Goal: Transaction & Acquisition: Purchase product/service

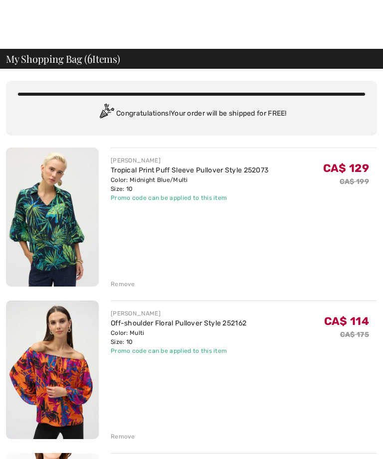
checkbox input "true"
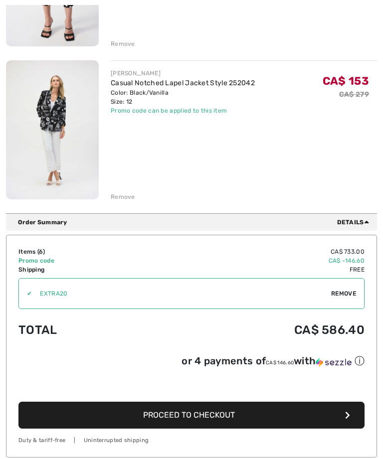
scroll to position [851, 0]
click at [224, 417] on span "Proceed to Checkout" at bounding box center [189, 414] width 92 height 9
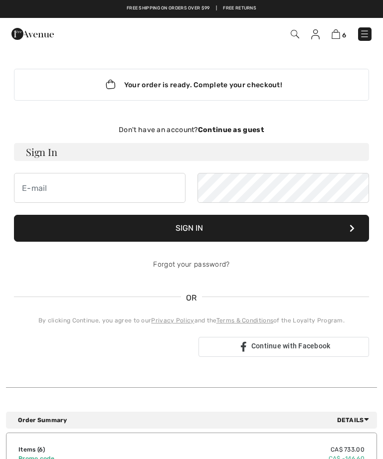
click at [236, 126] on strong "Continue as guest" at bounding box center [231, 130] width 66 height 8
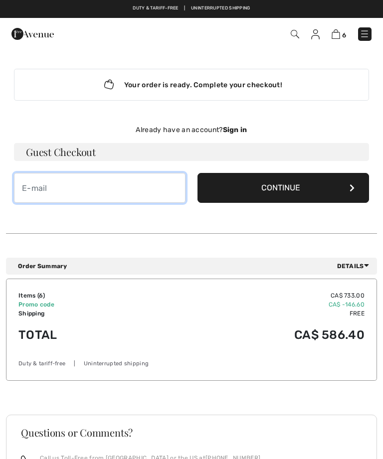
click at [27, 188] on input "email" at bounding box center [99, 188] width 171 height 30
type input "abiadliliane@hotmail.com"
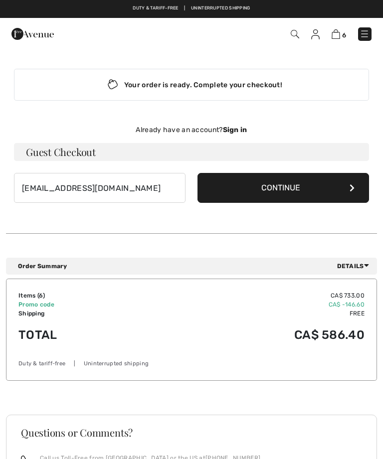
click at [286, 177] on button "Continue" at bounding box center [282, 188] width 171 height 30
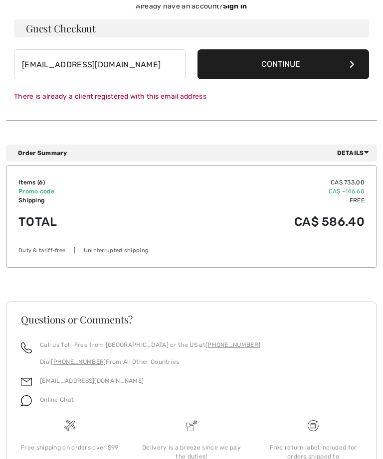
scroll to position [143, 0]
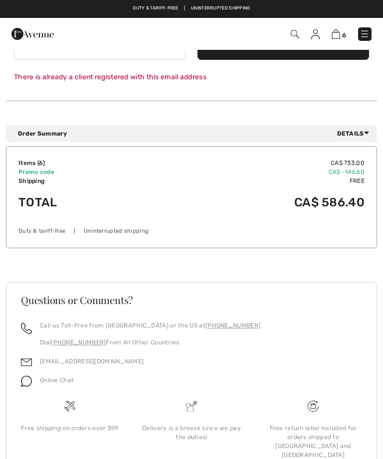
click at [322, 206] on td "CA$ 586.40" at bounding box center [252, 202] width 223 height 34
click at [340, 195] on td "CA$ 586.40" at bounding box center [252, 202] width 223 height 34
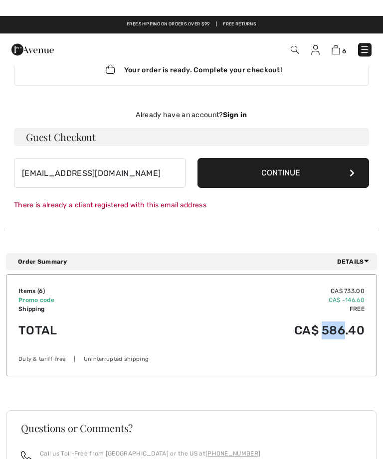
scroll to position [0, 0]
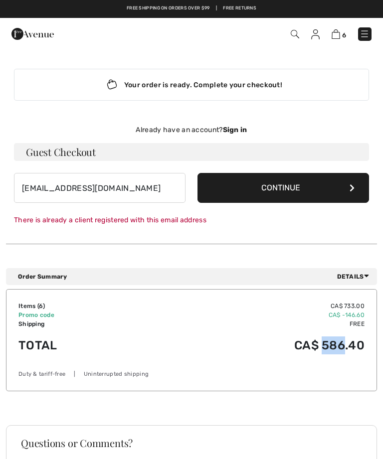
click at [306, 186] on button "Continue" at bounding box center [282, 188] width 171 height 30
click at [239, 132] on strong "Sign in" at bounding box center [235, 130] width 24 height 8
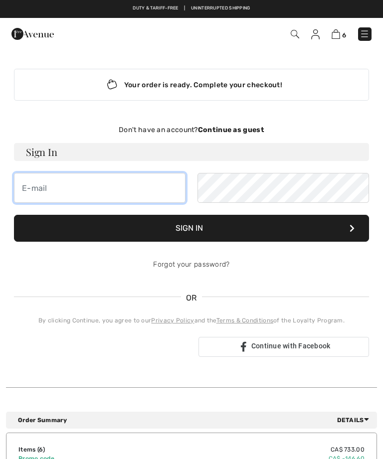
click at [33, 189] on input "email" at bounding box center [99, 188] width 171 height 30
type input "abiadliliane@hotmail.com"
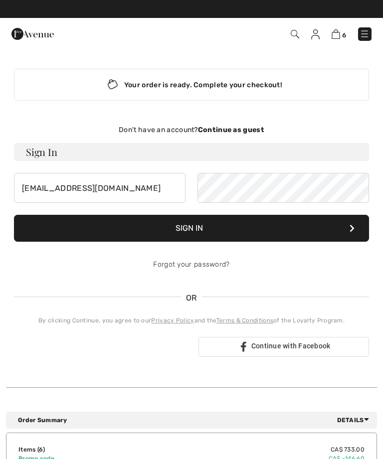
click at [194, 231] on button "Sign In" at bounding box center [191, 228] width 355 height 27
click at [187, 229] on button "Sign In" at bounding box center [191, 228] width 355 height 27
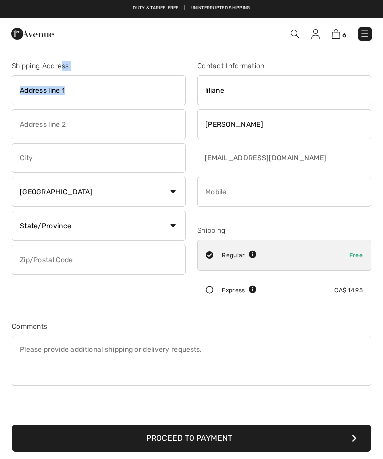
click at [32, 90] on input "text" at bounding box center [98, 90] width 173 height 30
type input "5875 rue carriere"
click at [60, 126] on input "text" at bounding box center [98, 124] width 173 height 30
click at [44, 155] on input "text" at bounding box center [98, 158] width 173 height 30
type input "brossard"
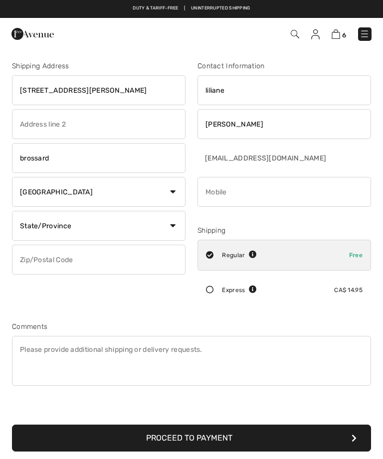
click at [75, 260] on input "text" at bounding box center [98, 260] width 173 height 30
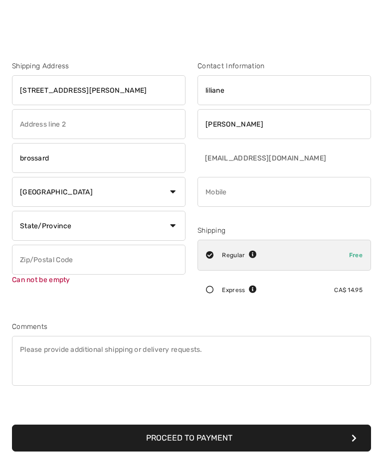
scroll to position [7, 0]
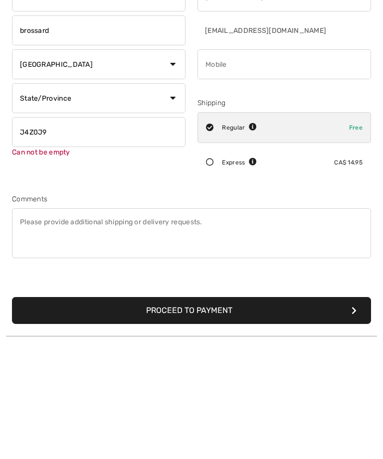
type input "J4Z0J9"
click at [212, 279] on icon at bounding box center [210, 283] width 24 height 8
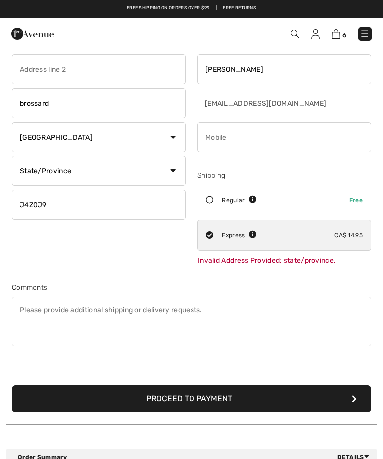
scroll to position [52, 0]
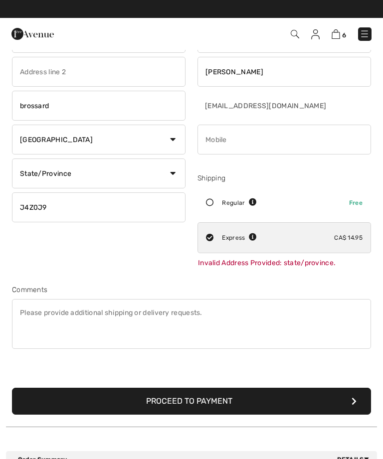
click at [174, 176] on select "State/Province Alberta British Columbia Manitoba New Brunswick Newfoundland and…" at bounding box center [98, 174] width 173 height 30
select select "NL"
click at [56, 141] on select "Country Canada United States Afghanistan Aland Islands Albania Algeria American…" at bounding box center [98, 140] width 173 height 30
select select "AS"
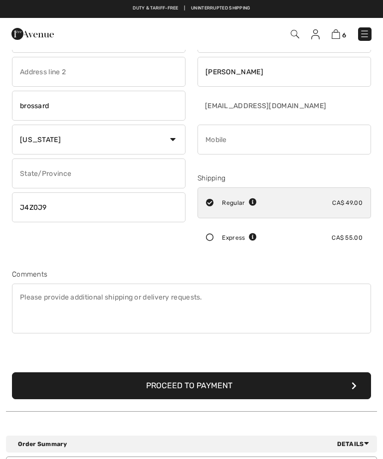
click at [130, 173] on input "text" at bounding box center [98, 174] width 173 height 30
click at [156, 172] on input "text" at bounding box center [98, 174] width 173 height 30
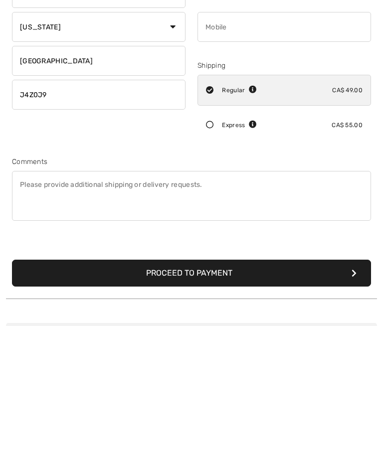
scroll to position [28, 0]
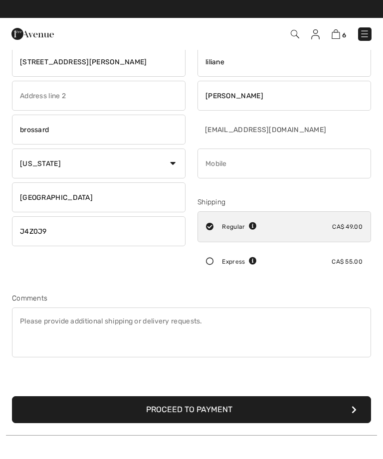
type input "quebec"
click at [178, 157] on select "Country Canada United States Afghanistan Aland Islands Albania Algeria American…" at bounding box center [98, 164] width 173 height 30
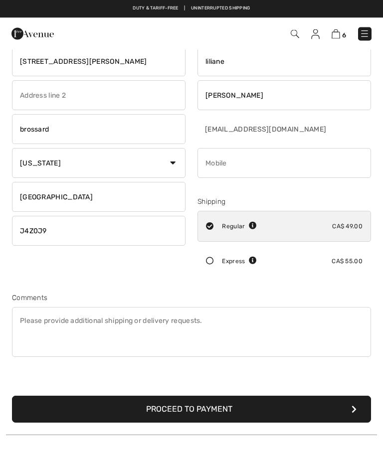
scroll to position [29, 0]
select select "CA"
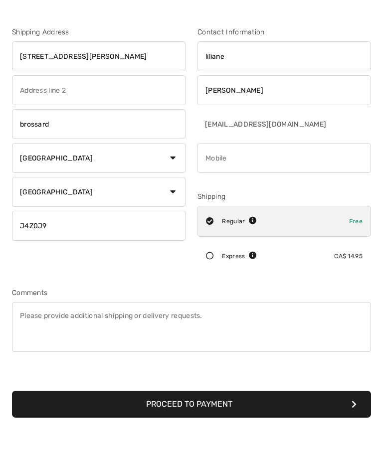
scroll to position [34, 0]
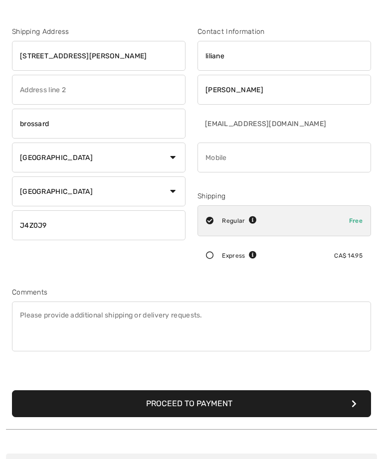
click at [174, 189] on select "State/Province Alberta British Columbia Manitoba New Brunswick Newfoundland and…" at bounding box center [98, 191] width 173 height 30
select select "QC"
click at [187, 402] on button "Proceed to Payment" at bounding box center [191, 403] width 359 height 27
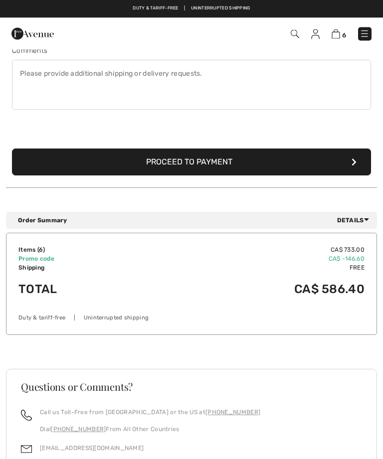
scroll to position [271, 0]
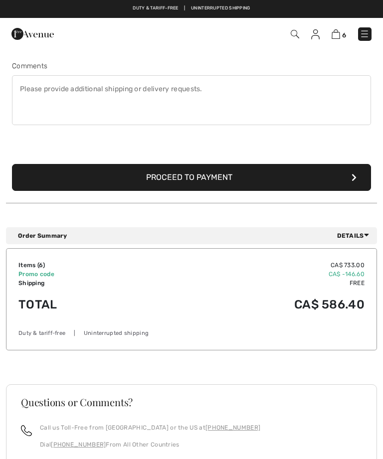
click at [190, 175] on button "Proceed to Payment" at bounding box center [191, 177] width 359 height 27
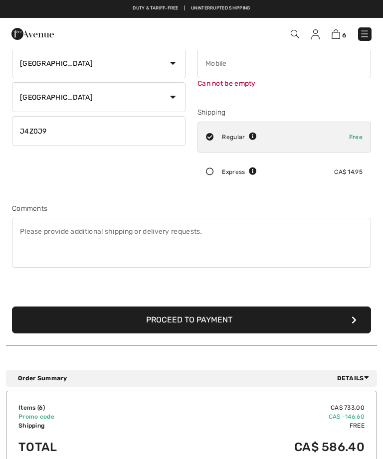
scroll to position [105, 0]
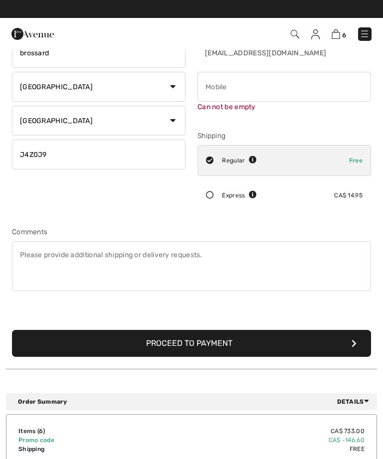
click at [226, 86] on input "phone" at bounding box center [283, 87] width 173 height 30
type input "0685038641"
click at [306, 255] on textarea at bounding box center [191, 266] width 359 height 50
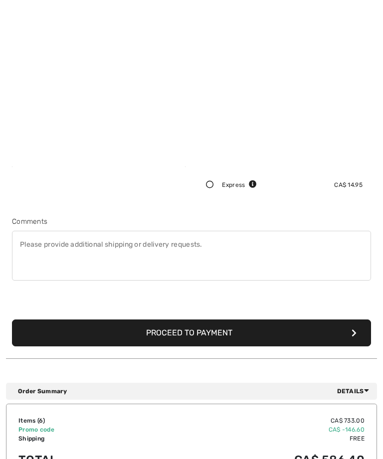
scroll to position [272, 0]
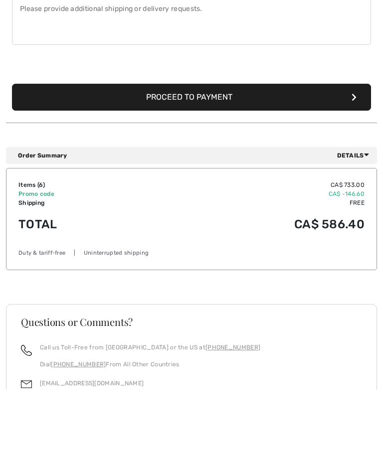
click at [201, 153] on button "Proceed to Payment" at bounding box center [191, 166] width 359 height 27
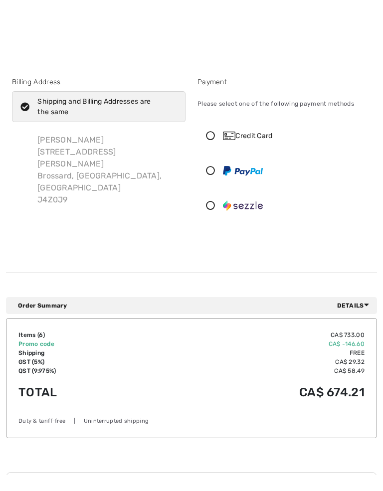
scroll to position [0, 0]
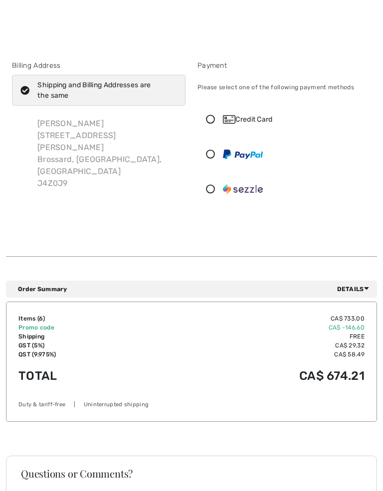
click at [362, 77] on div "Please select one of the following payment methods" at bounding box center [283, 87] width 173 height 25
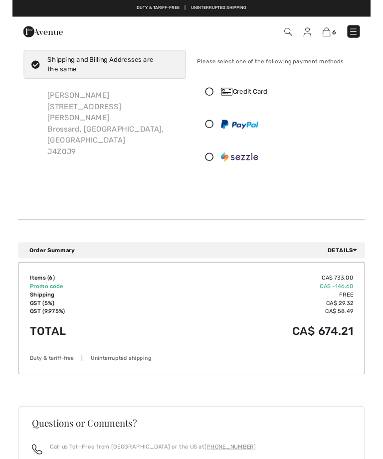
scroll to position [54, 0]
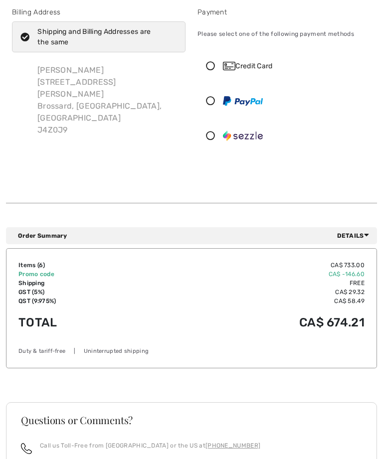
click at [270, 61] on div "Credit Card" at bounding box center [293, 66] width 141 height 10
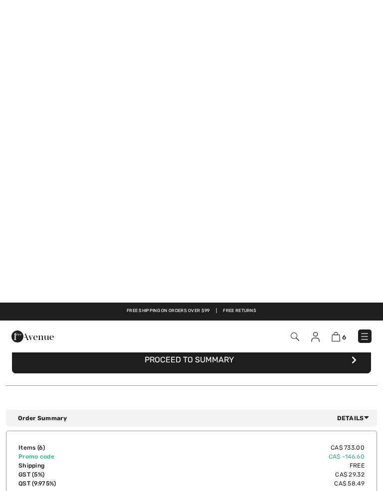
scroll to position [296, 0]
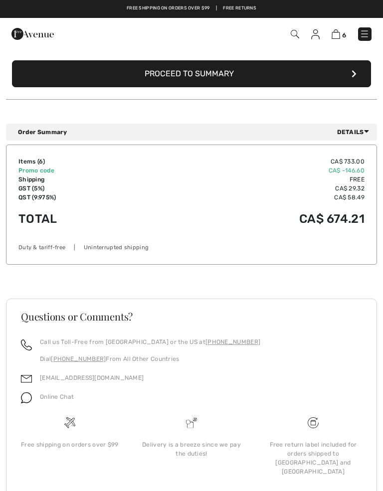
click at [229, 65] on button "Proceed to Summary" at bounding box center [191, 73] width 359 height 27
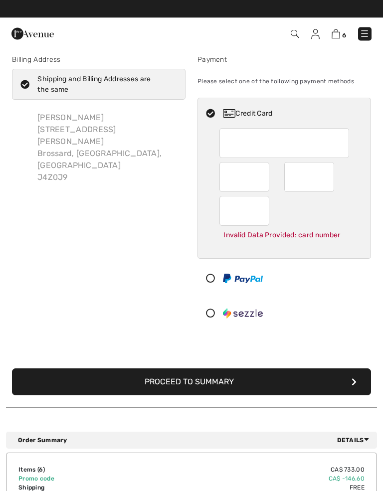
scroll to position [6, 0]
click at [345, 138] on div at bounding box center [284, 143] width 130 height 30
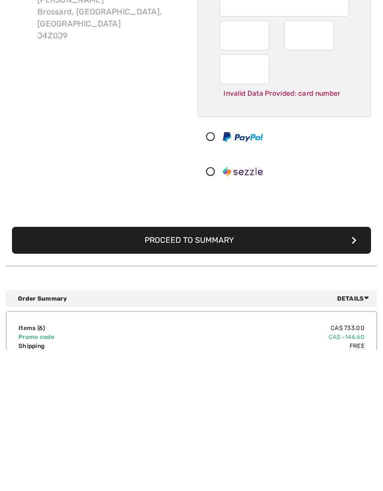
click at [200, 369] on button "Proceed to Summary" at bounding box center [191, 382] width 359 height 27
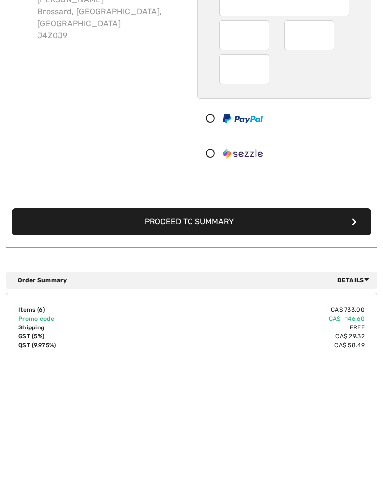
scroll to position [148, 0]
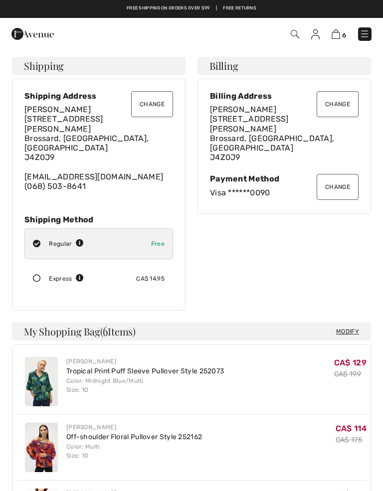
click at [35, 275] on icon at bounding box center [37, 279] width 24 height 8
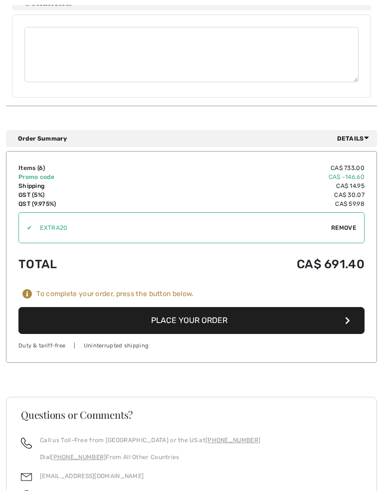
scroll to position [687, 0]
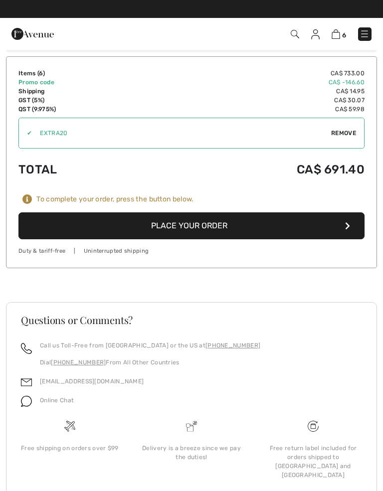
click at [196, 212] on button "Place Your Order" at bounding box center [191, 225] width 346 height 27
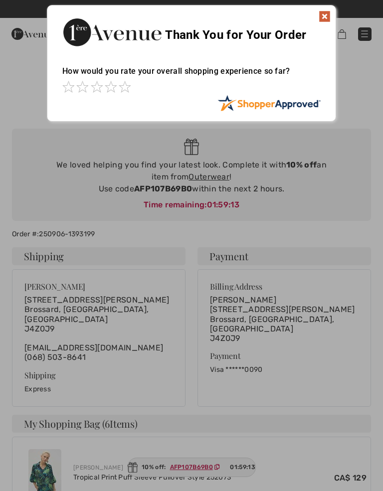
click at [198, 176] on div at bounding box center [191, 245] width 383 height 491
click at [201, 173] on div at bounding box center [191, 245] width 383 height 491
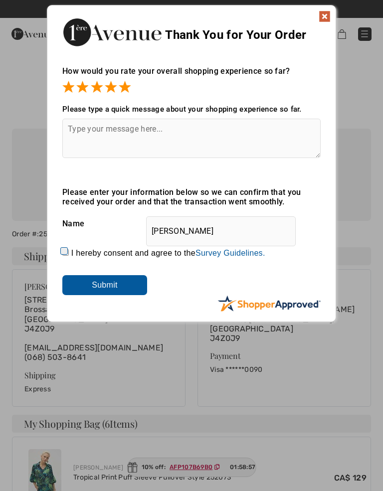
click at [329, 12] on img at bounding box center [325, 16] width 12 height 12
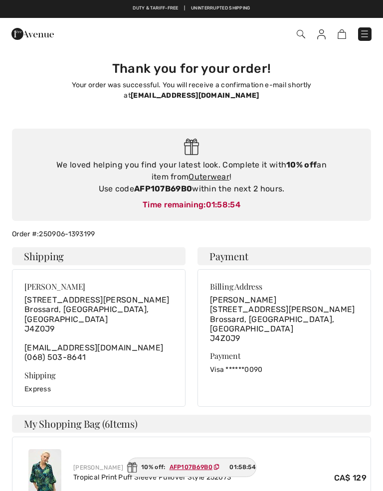
click at [155, 185] on strong "AFP107B69B0" at bounding box center [163, 188] width 58 height 9
click at [196, 174] on link "Outerwear" at bounding box center [208, 176] width 41 height 9
click at [286, 163] on strong "10% off" at bounding box center [301, 164] width 30 height 9
click at [291, 160] on strong "10% off" at bounding box center [301, 164] width 30 height 9
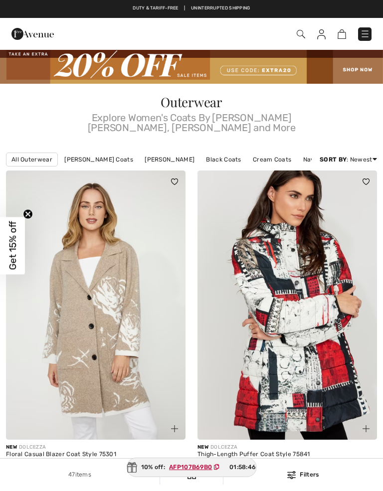
checkbox input "true"
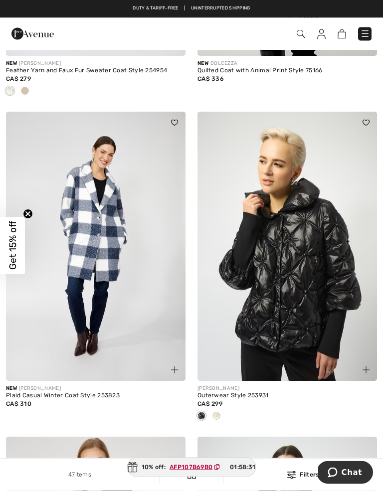
scroll to position [692, 0]
click at [310, 267] on img at bounding box center [286, 246] width 179 height 269
click at [300, 305] on img at bounding box center [286, 246] width 179 height 269
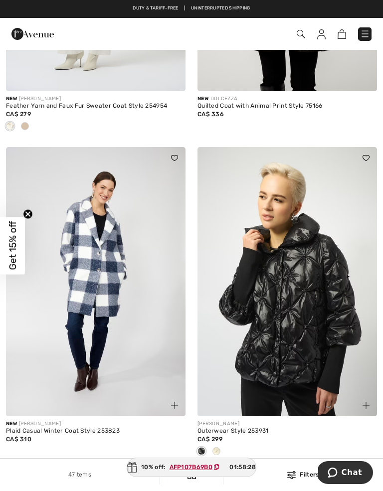
click at [293, 304] on img at bounding box center [286, 281] width 179 height 269
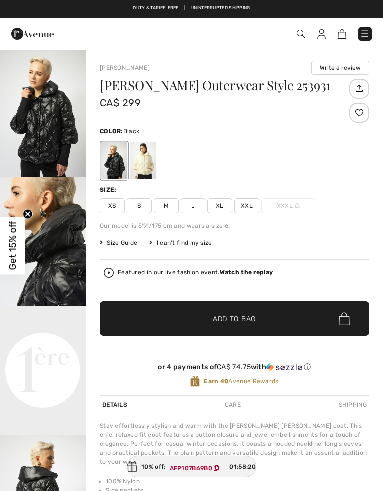
click at [194, 202] on span "L" at bounding box center [192, 205] width 25 height 15
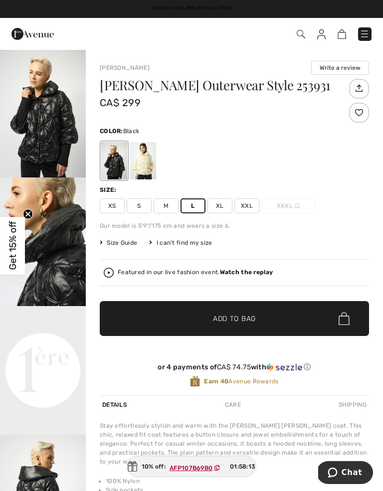
click at [233, 318] on span "Add to Bag" at bounding box center [234, 319] width 43 height 10
click at [339, 32] on img at bounding box center [336, 33] width 8 height 9
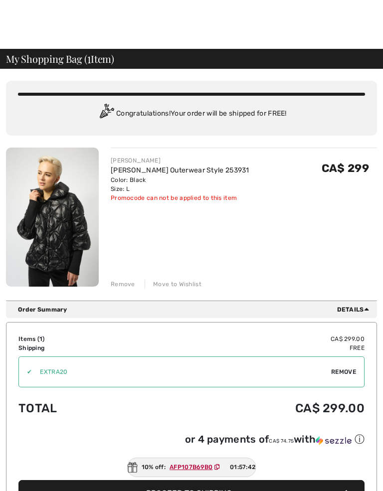
scroll to position [265, 0]
